Goal: Task Accomplishment & Management: Manage account settings

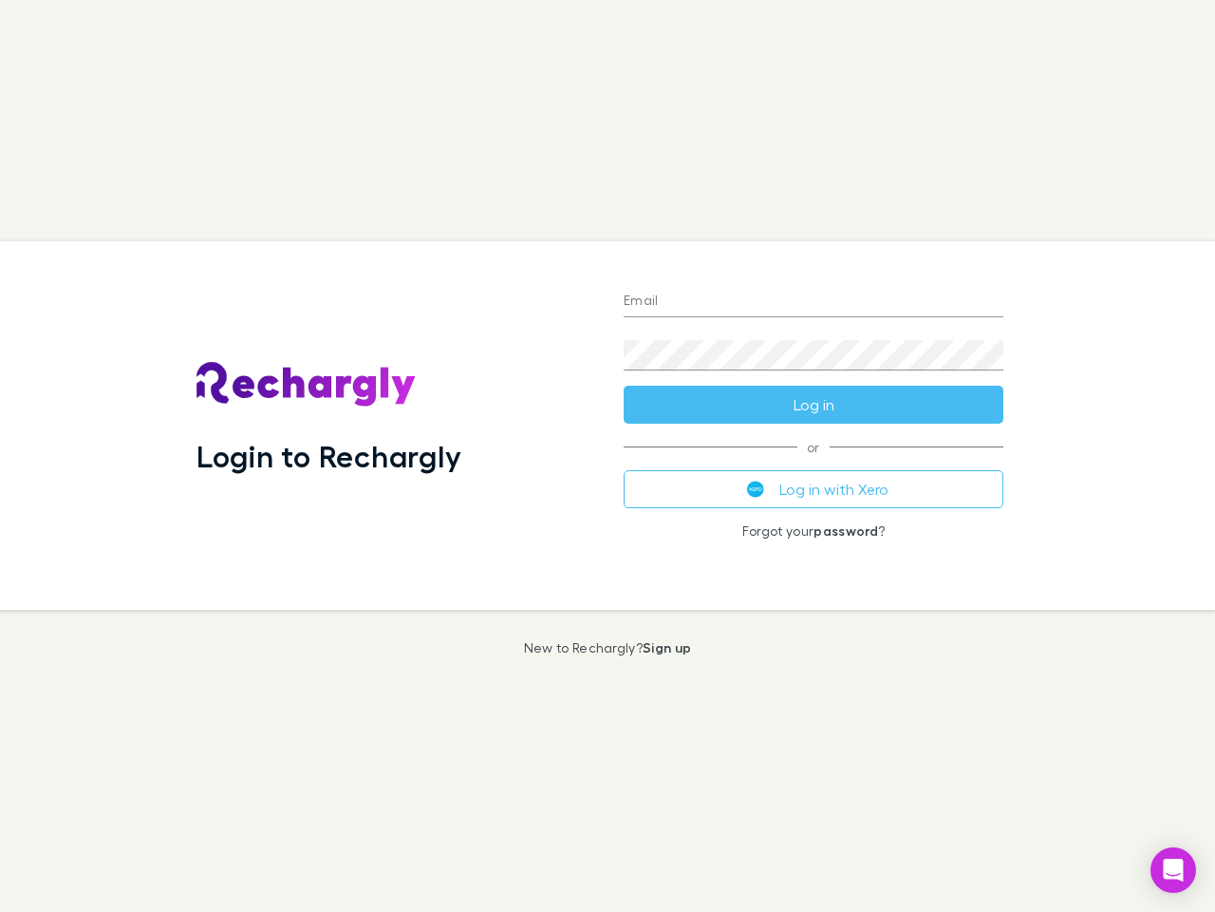
click at [608, 456] on div "Login to Rechargly" at bounding box center [394, 425] width 427 height 368
click at [814, 302] on input "Email" at bounding box center [814, 302] width 380 height 30
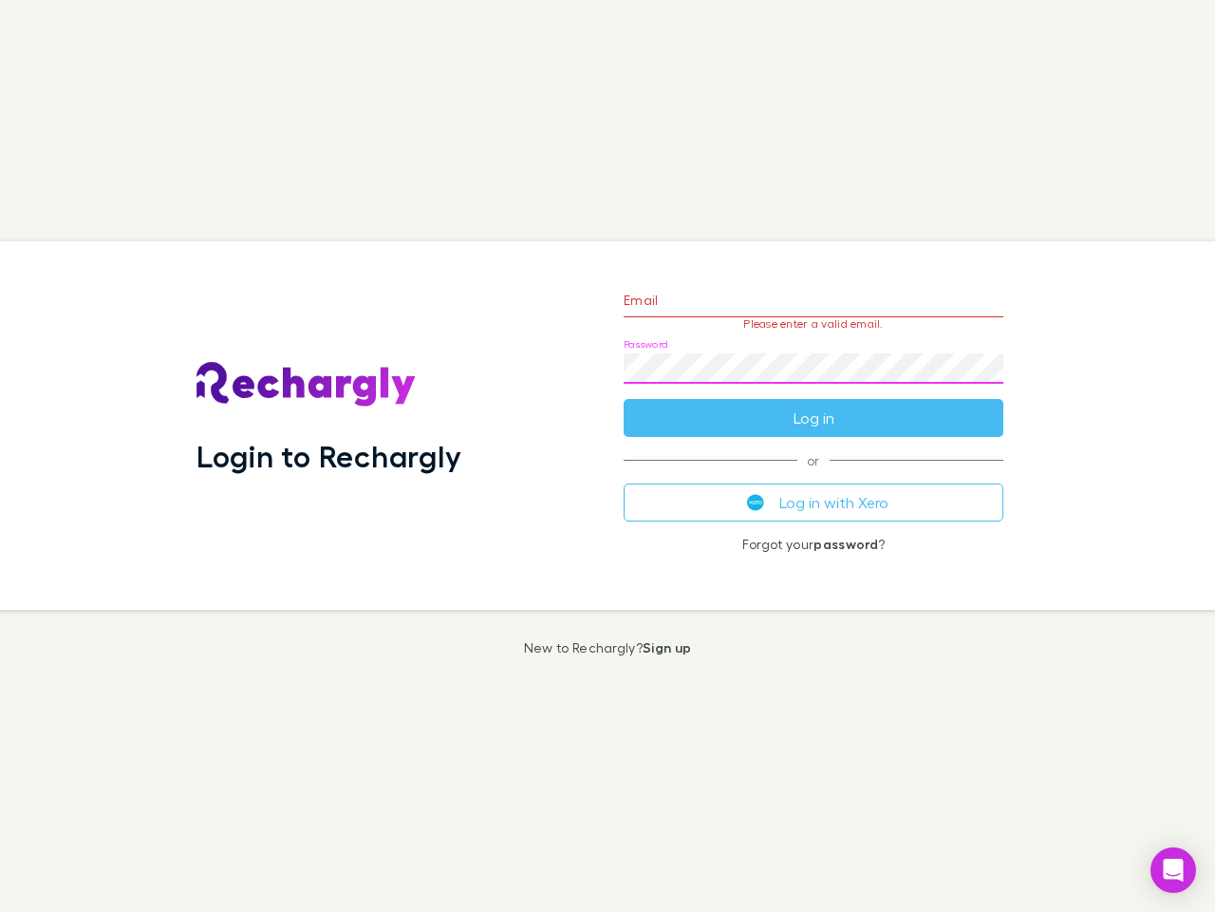
click at [814, 404] on form "Email Please enter a valid email. Password Log in" at bounding box center [814, 354] width 380 height 165
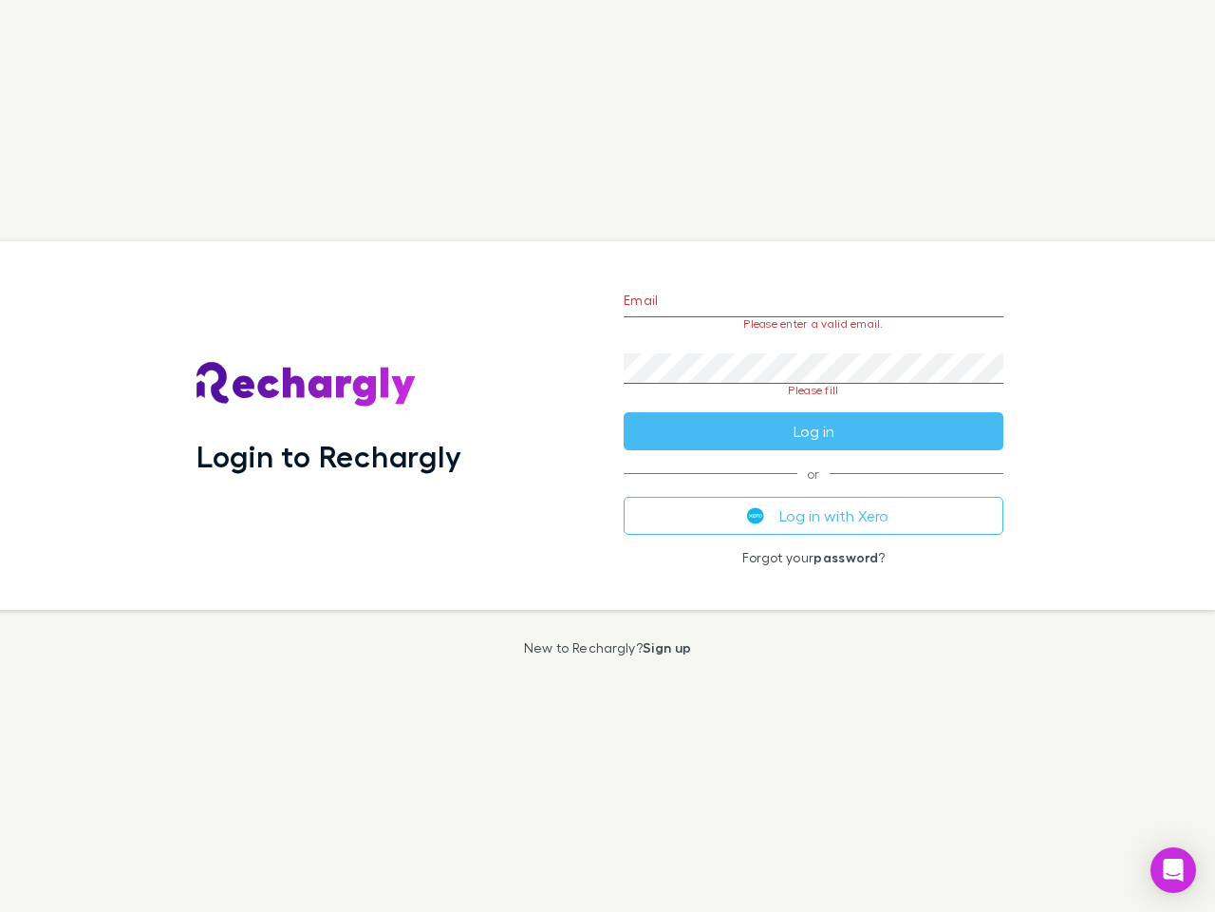
click at [814, 489] on div "Email Please enter a valid email. Password Please fill Log in or Log in with Xe…" at bounding box center [814, 425] width 410 height 368
click at [1174, 870] on icon "Open Intercom Messenger" at bounding box center [1174, 869] width 20 height 23
